Goal: Information Seeking & Learning: Learn about a topic

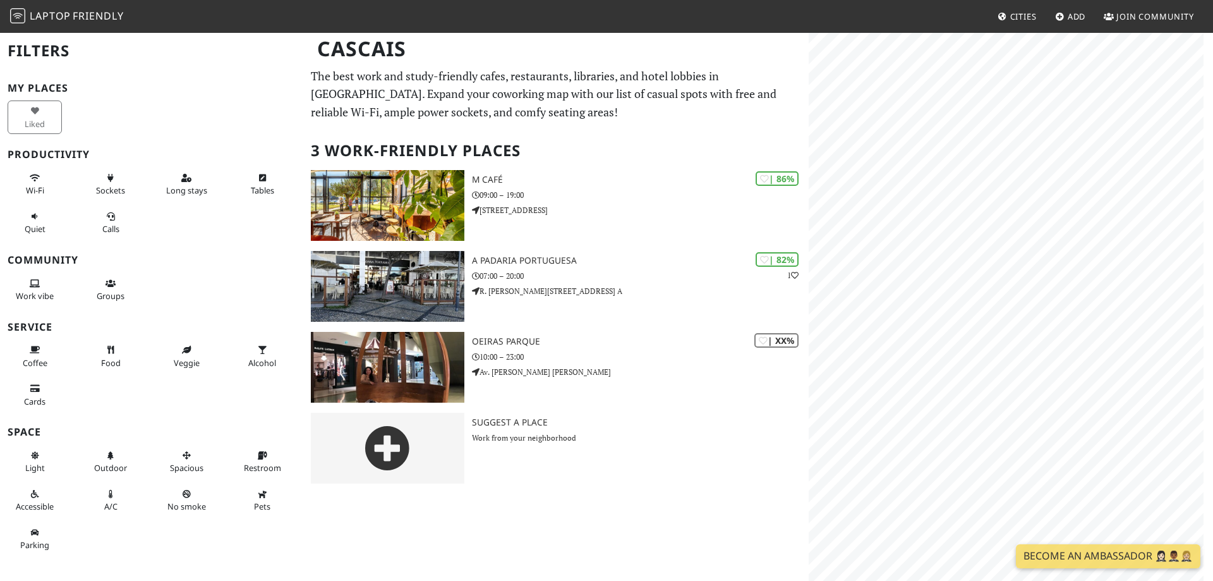
click at [1015, 580] on html "Laptop Friendly Cities Add Join Community Cascais Filters My Places Liked Produ…" at bounding box center [606, 290] width 1213 height 581
click at [19, 13] on img at bounding box center [17, 15] width 15 height 15
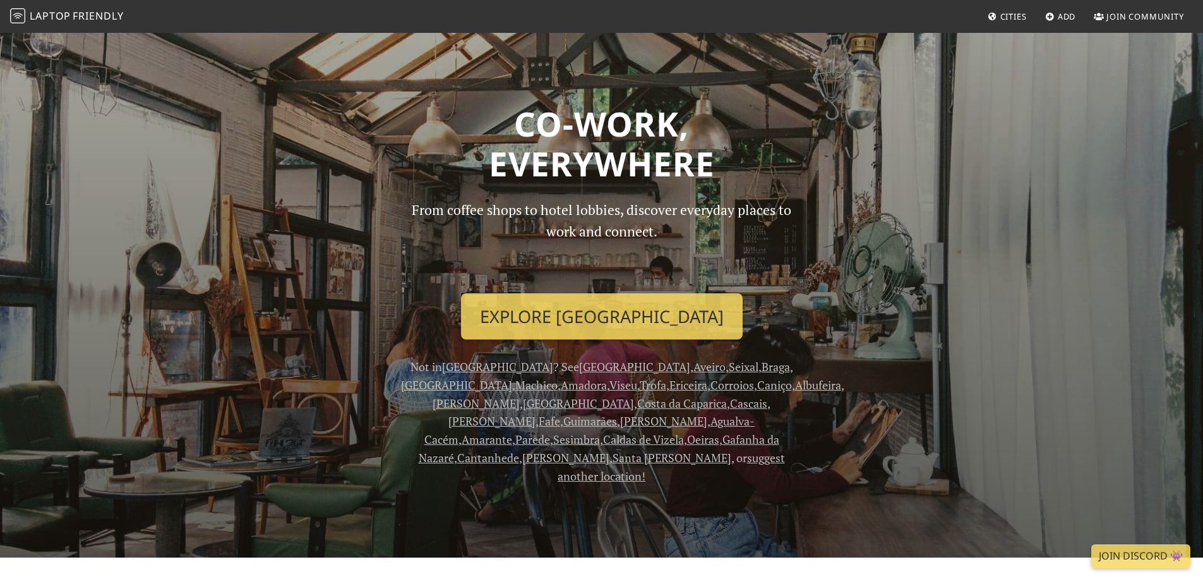
click at [519, 450] on link "Cantanhede" at bounding box center [488, 457] width 62 height 15
click at [520, 395] on link "Tomar" at bounding box center [476, 402] width 87 height 15
click at [515, 413] on link "Ferrel" at bounding box center [492, 420] width 87 height 15
click at [670, 431] on link "Gafanha da Nazaré" at bounding box center [599, 447] width 361 height 33
click at [670, 387] on link "Ericeira" at bounding box center [689, 384] width 38 height 15
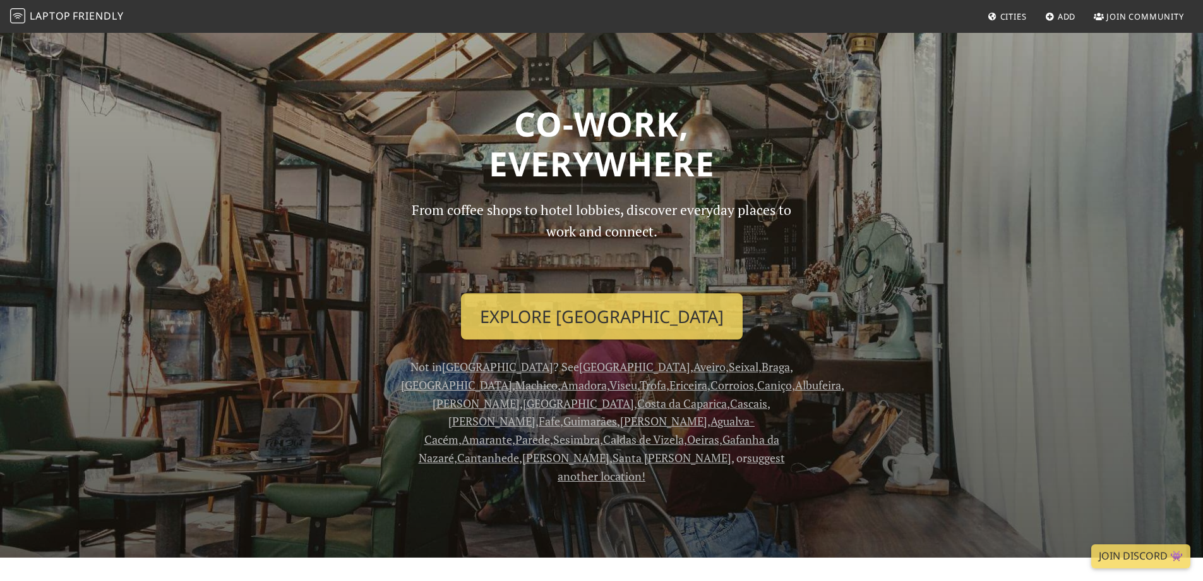
click at [522, 450] on link "Montijo" at bounding box center [565, 457] width 87 height 15
click at [687, 431] on link "Oeiras" at bounding box center [703, 438] width 32 height 15
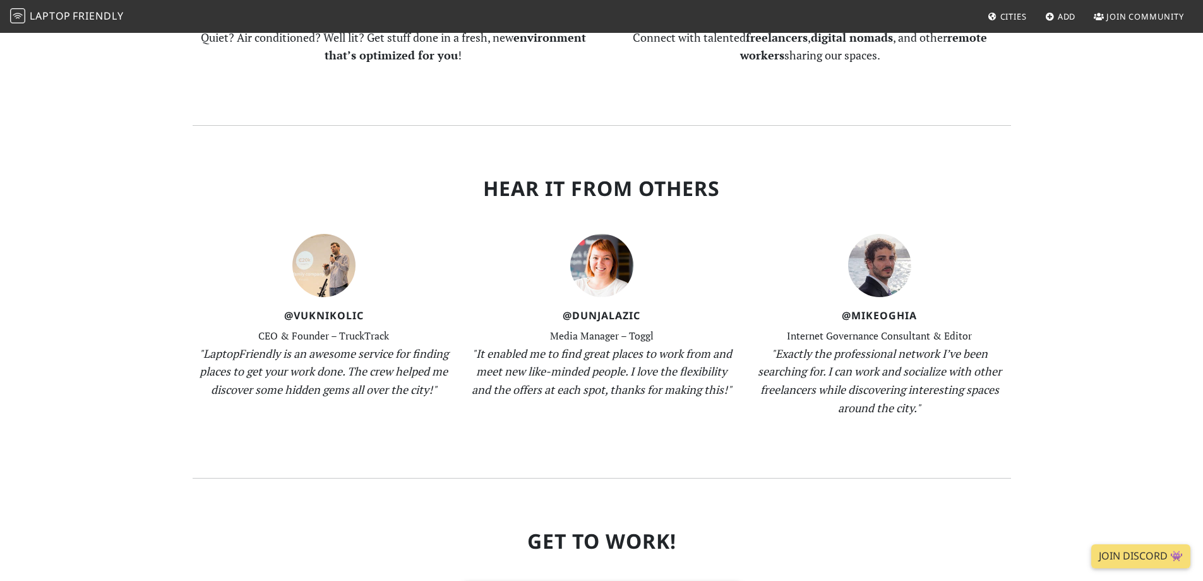
scroll to position [1200, 0]
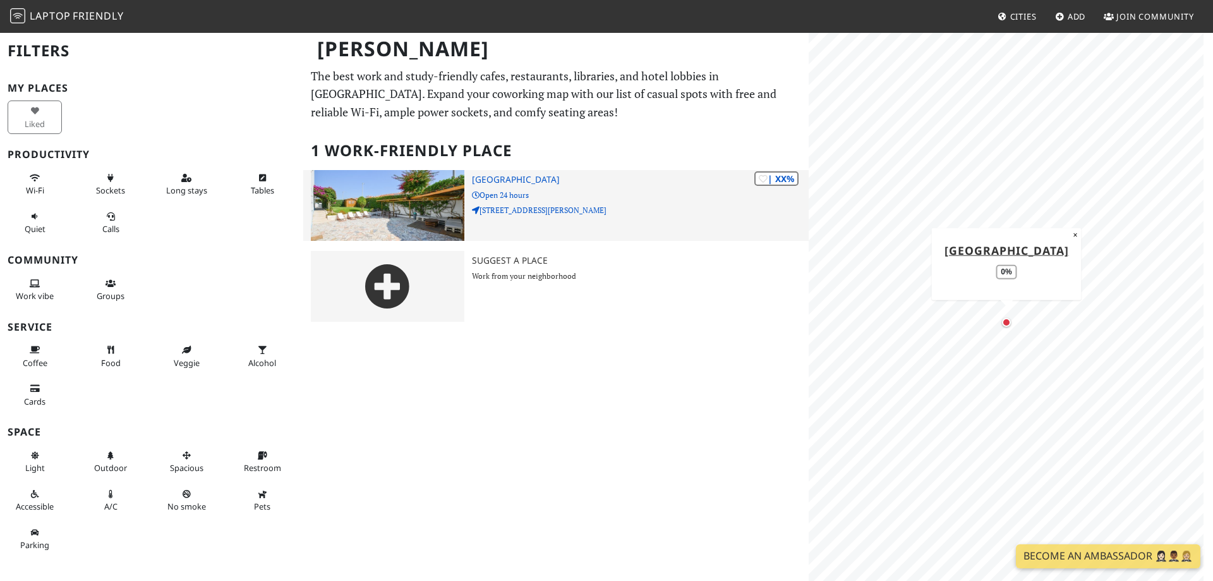
click at [380, 216] on img at bounding box center [388, 205] width 154 height 71
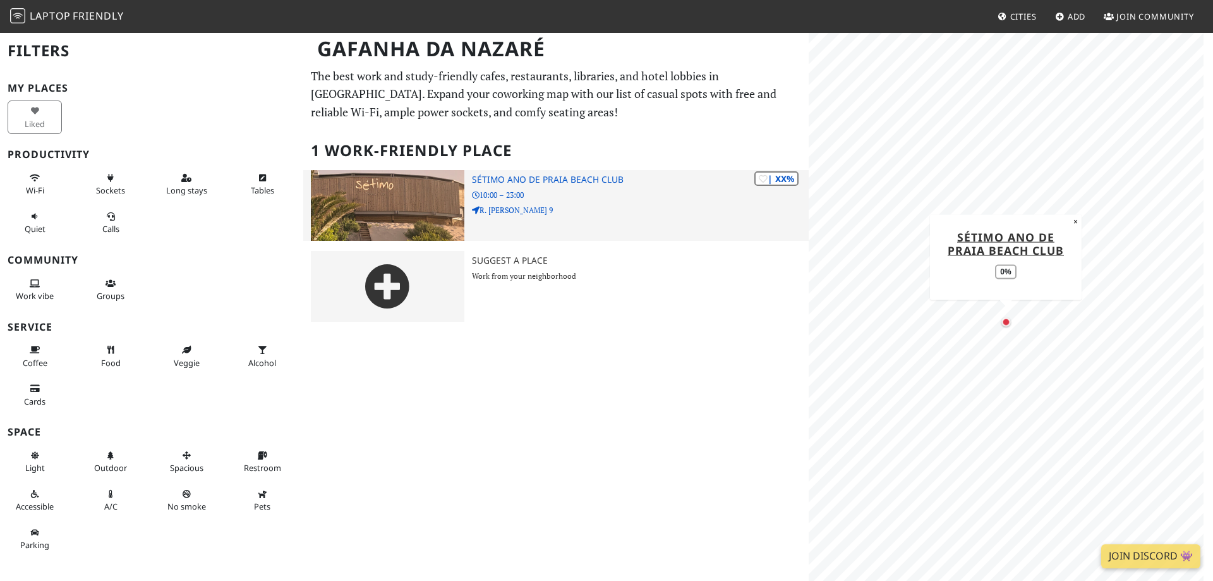
click at [405, 213] on img at bounding box center [388, 205] width 154 height 71
